Goal: Use online tool/utility: Utilize a website feature to perform a specific function

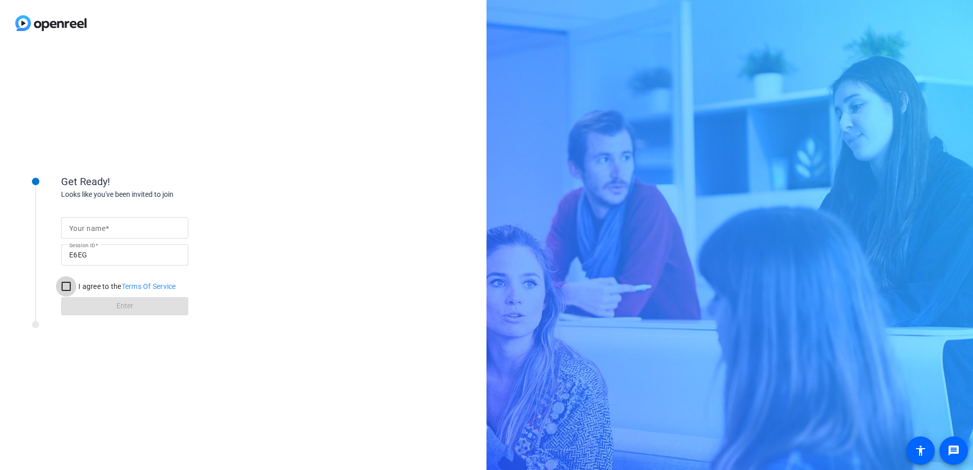
click at [64, 289] on input "I agree to the Terms Of Service" at bounding box center [66, 286] width 20 height 20
checkbox input "true"
click at [101, 236] on div at bounding box center [124, 227] width 111 height 21
type input "[PERSON_NAME]"
drag, startPoint x: 150, startPoint y: 322, endPoint x: 147, endPoint y: 314, distance: 8.5
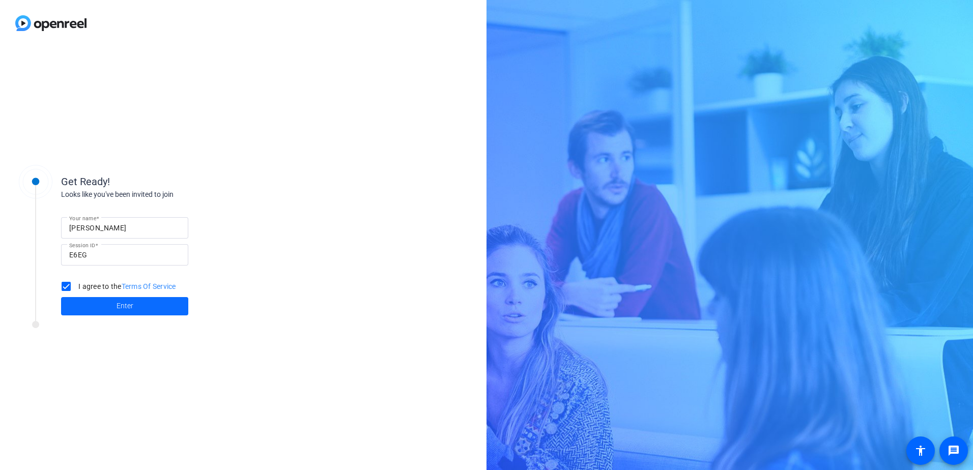
click at [150, 322] on div at bounding box center [137, 327] width 254 height 13
click at [146, 312] on span at bounding box center [124, 306] width 127 height 24
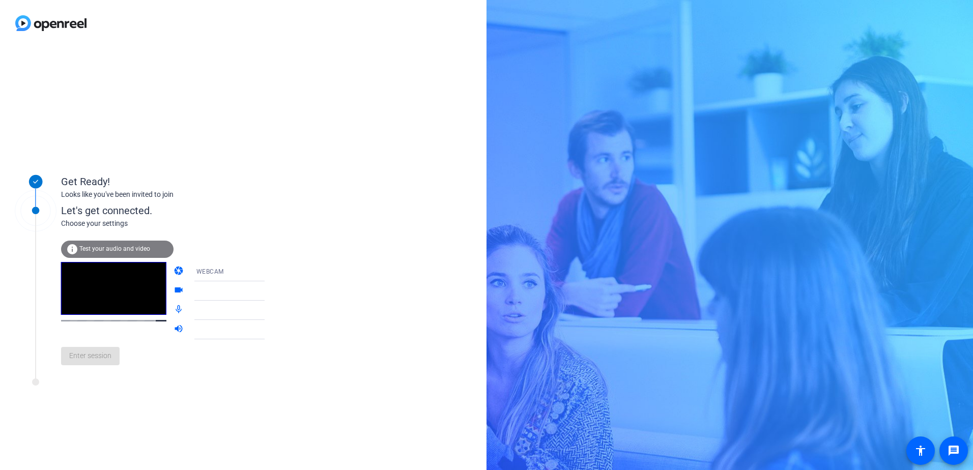
click at [242, 289] on div at bounding box center [234, 291] width 76 height 12
click at [269, 268] on icon at bounding box center [275, 272] width 12 height 12
click at [218, 310] on mat-option "DESKTOP" at bounding box center [221, 312] width 87 height 20
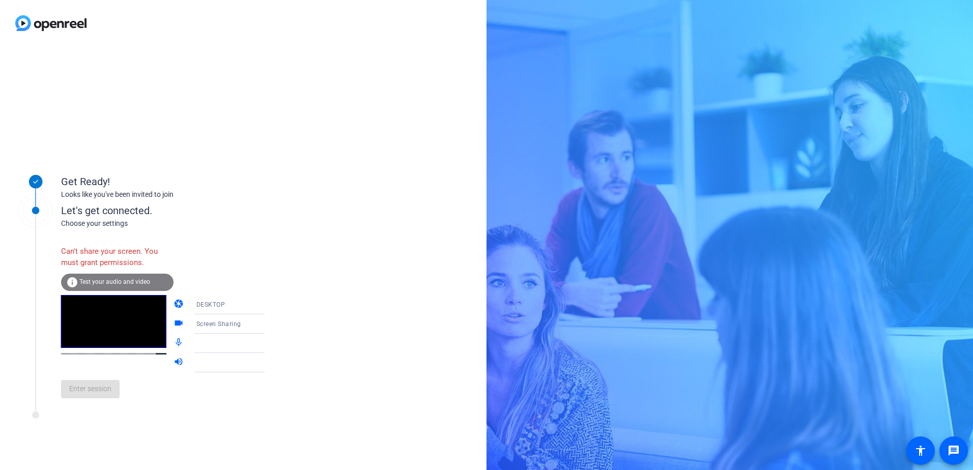
click at [95, 281] on span "Test your audio and video" at bounding box center [114, 281] width 71 height 7
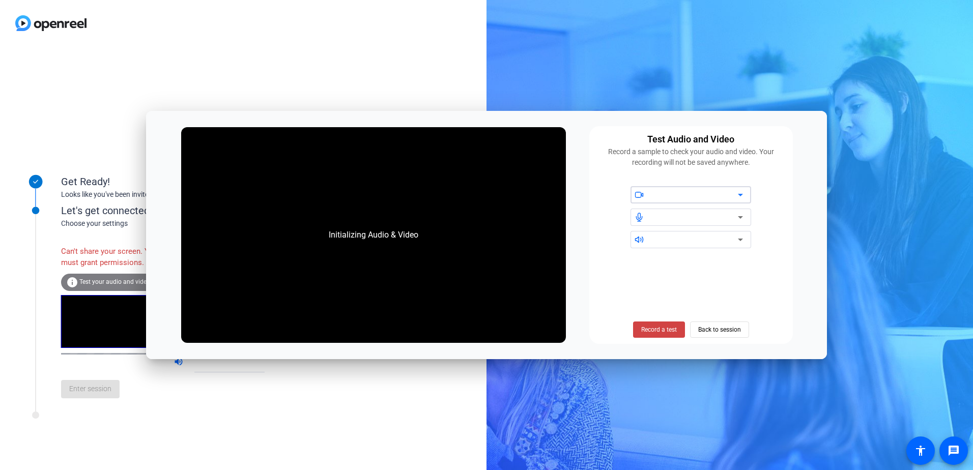
click at [719, 196] on div at bounding box center [694, 195] width 86 height 12
click at [746, 199] on icon at bounding box center [740, 195] width 12 height 12
click at [788, 84] on div "Get Ready! Looks like you've been invited to join Let's get connected. Choose y…" at bounding box center [486, 235] width 973 height 470
click at [726, 330] on span "Back to session" at bounding box center [719, 329] width 43 height 19
